Goal: Information Seeking & Learning: Check status

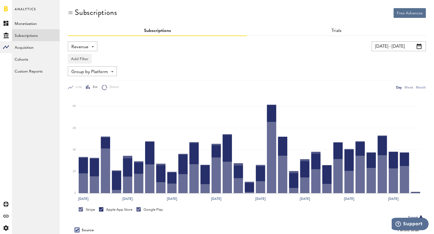
click at [84, 50] on span "Revenue" at bounding box center [79, 47] width 17 height 9
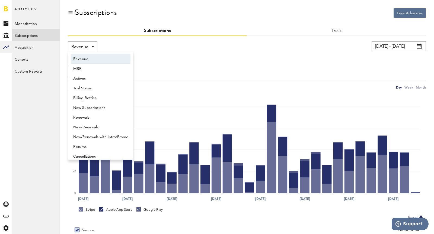
scroll to position [3, 0]
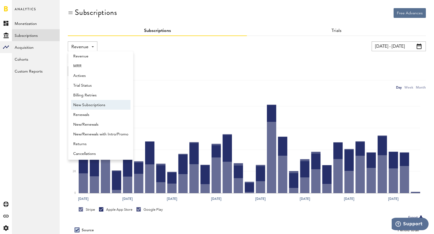
click at [92, 106] on span "New Subscriptions" at bounding box center [100, 105] width 55 height 9
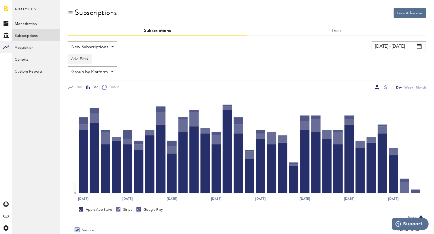
click at [74, 60] on button "Add Filter" at bounding box center [80, 59] width 24 height 10
click at [85, 72] on li "Platforms" at bounding box center [93, 73] width 44 height 10
click at [79, 63] on div "Platforms" at bounding box center [88, 59] width 24 height 9
click at [86, 79] on span "Google Play" at bounding box center [93, 81] width 41 height 9
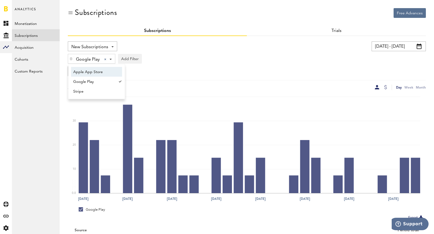
click at [388, 45] on input "[DATE] - [DATE]" at bounding box center [398, 46] width 54 height 10
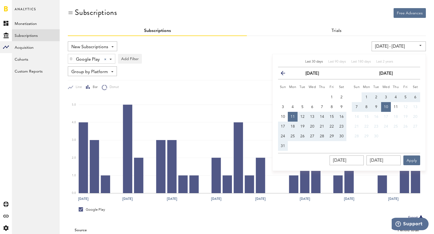
click at [282, 144] on span "31" at bounding box center [283, 146] width 4 height 4
type input "[DATE] - [DATE]"
type input "[DATE]"
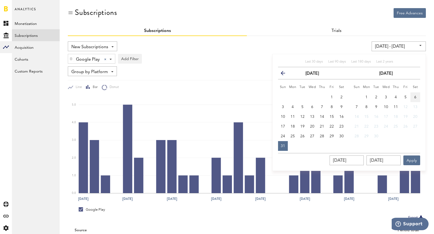
click at [417, 96] on button "6" at bounding box center [415, 97] width 10 height 10
type input "[DATE] - [DATE]"
type input "[DATE]"
click at [414, 161] on button "Apply" at bounding box center [411, 161] width 17 height 10
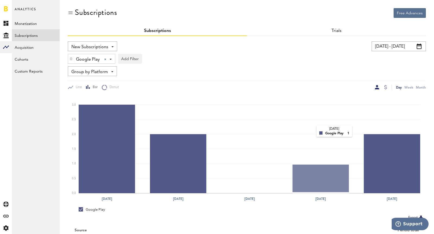
scroll to position [42, 0]
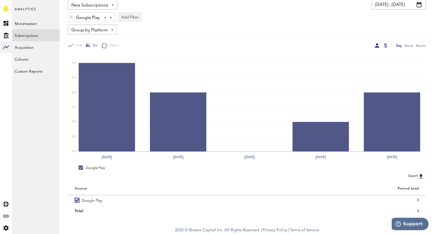
click at [384, 46] on div at bounding box center [385, 45] width 3 height 4
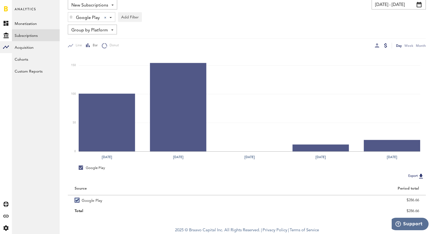
scroll to position [13, 0]
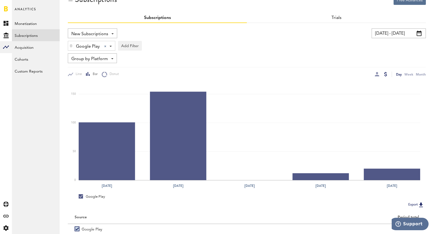
click at [397, 30] on input "[DATE] - [DATE]" at bounding box center [398, 33] width 54 height 10
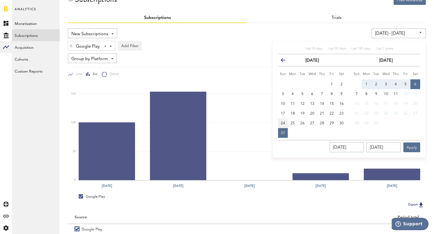
click at [283, 125] on button "24" at bounding box center [283, 123] width 10 height 10
type input "[DATE] - [DATE]"
type input "[DATE]"
click at [345, 120] on button "30" at bounding box center [341, 123] width 10 height 10
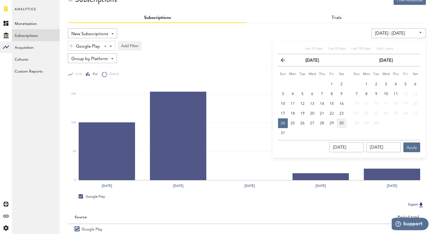
type input "[DATE] - [DATE]"
type input "[DATE]"
click at [407, 144] on button "Apply" at bounding box center [411, 148] width 17 height 10
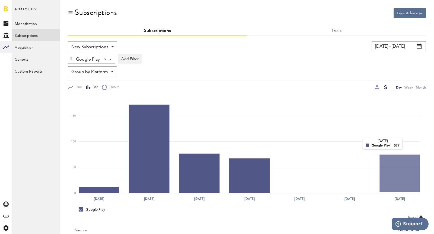
scroll to position [42, 0]
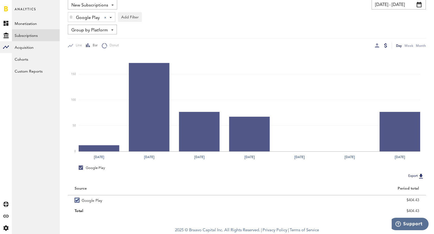
click at [387, 7] on input "[DATE] - [DATE]" at bounding box center [398, 5] width 54 height 10
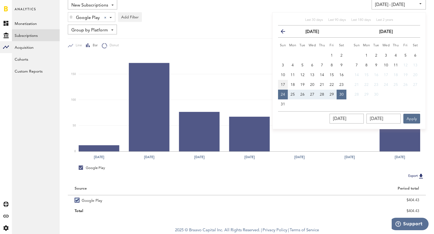
click at [284, 85] on span "17" at bounding box center [283, 85] width 4 height 4
type input "[DATE] - [DATE]"
type input "[DATE]"
click at [337, 86] on button "23" at bounding box center [341, 85] width 10 height 10
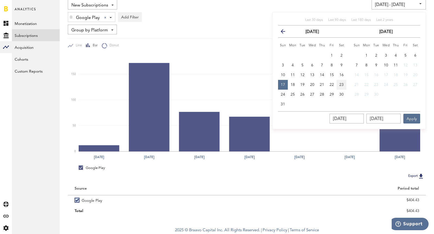
type input "[DATE] - [DATE]"
type input "[DATE]"
click at [411, 121] on button "Apply" at bounding box center [411, 119] width 17 height 10
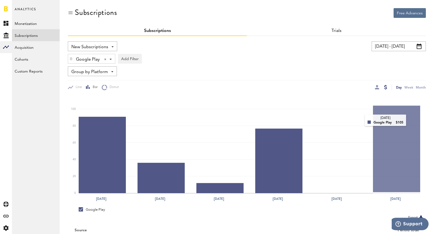
scroll to position [42, 0]
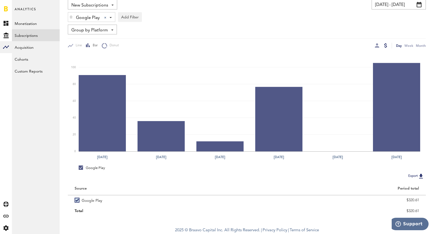
click at [387, 7] on input "[DATE] - [DATE]" at bounding box center [398, 5] width 54 height 10
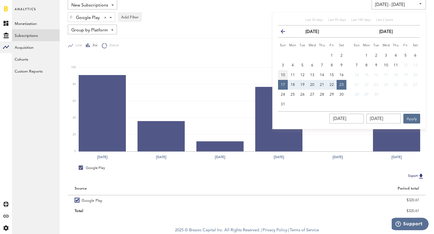
click at [284, 75] on span "10" at bounding box center [283, 75] width 4 height 4
type input "[DATE] - [DATE]"
type input "[DATE]"
click at [341, 73] on span "16" at bounding box center [341, 75] width 4 height 4
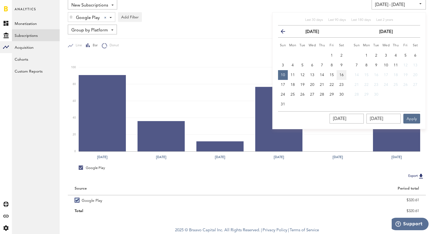
type input "[DATE] - [DATE]"
type input "[DATE]"
click at [412, 121] on button "Apply" at bounding box center [411, 119] width 17 height 10
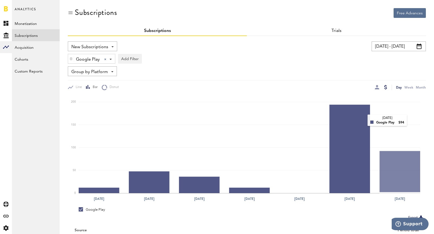
scroll to position [42, 0]
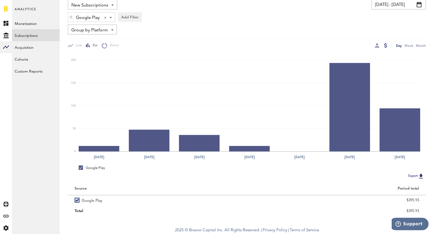
click at [386, 6] on input "[DATE] - [DATE]" at bounding box center [398, 5] width 54 height 10
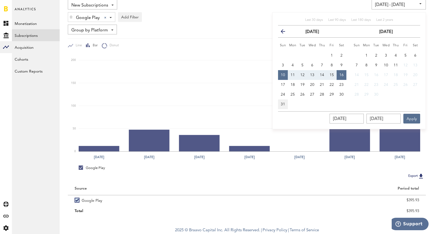
click at [285, 103] on span "31" at bounding box center [283, 104] width 4 height 4
type input "[DATE] - [DATE]"
type input "[DATE]"
click at [413, 54] on button "6" at bounding box center [415, 56] width 10 height 10
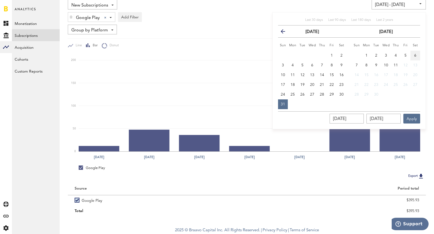
type input "[DATE] - [DATE]"
type input "[DATE]"
click at [410, 121] on button "Apply" at bounding box center [411, 119] width 17 height 10
